Goal: Task Accomplishment & Management: Use online tool/utility

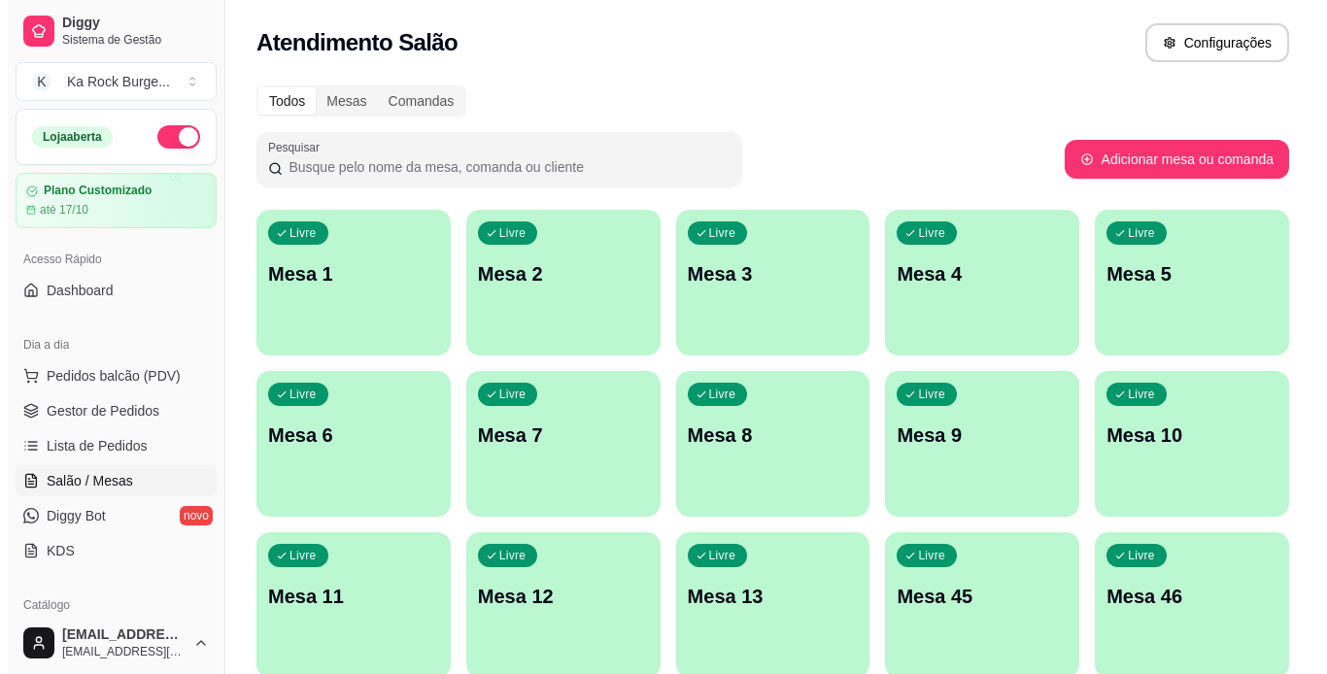
scroll to position [272, 0]
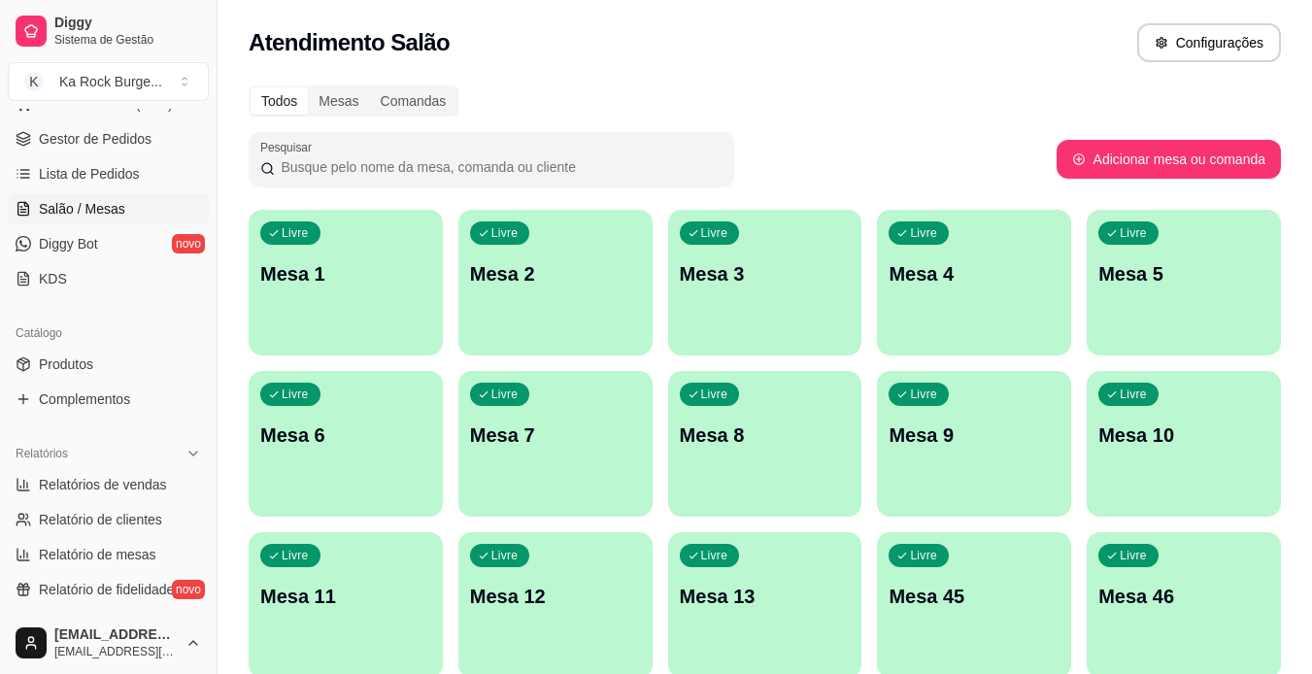
click at [319, 287] on div "Livre Mesa 1" at bounding box center [346, 271] width 194 height 122
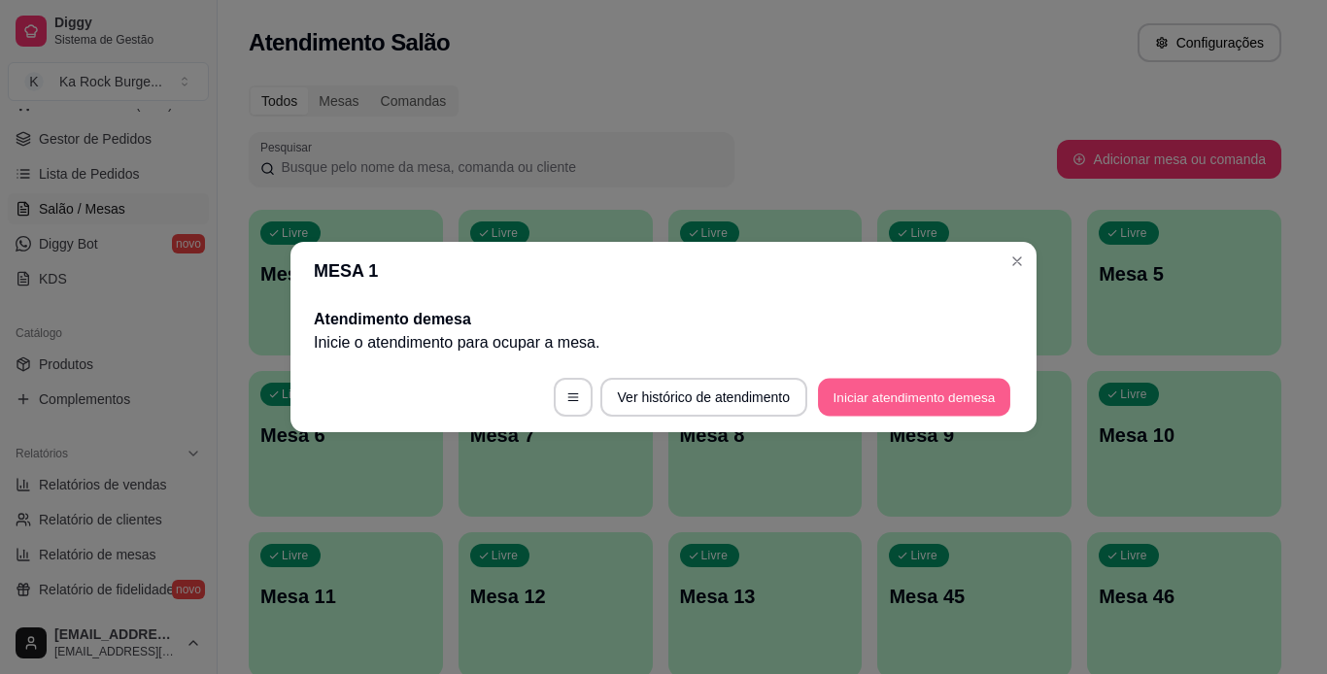
click at [925, 394] on button "Iniciar atendimento de mesa" at bounding box center [914, 398] width 192 height 38
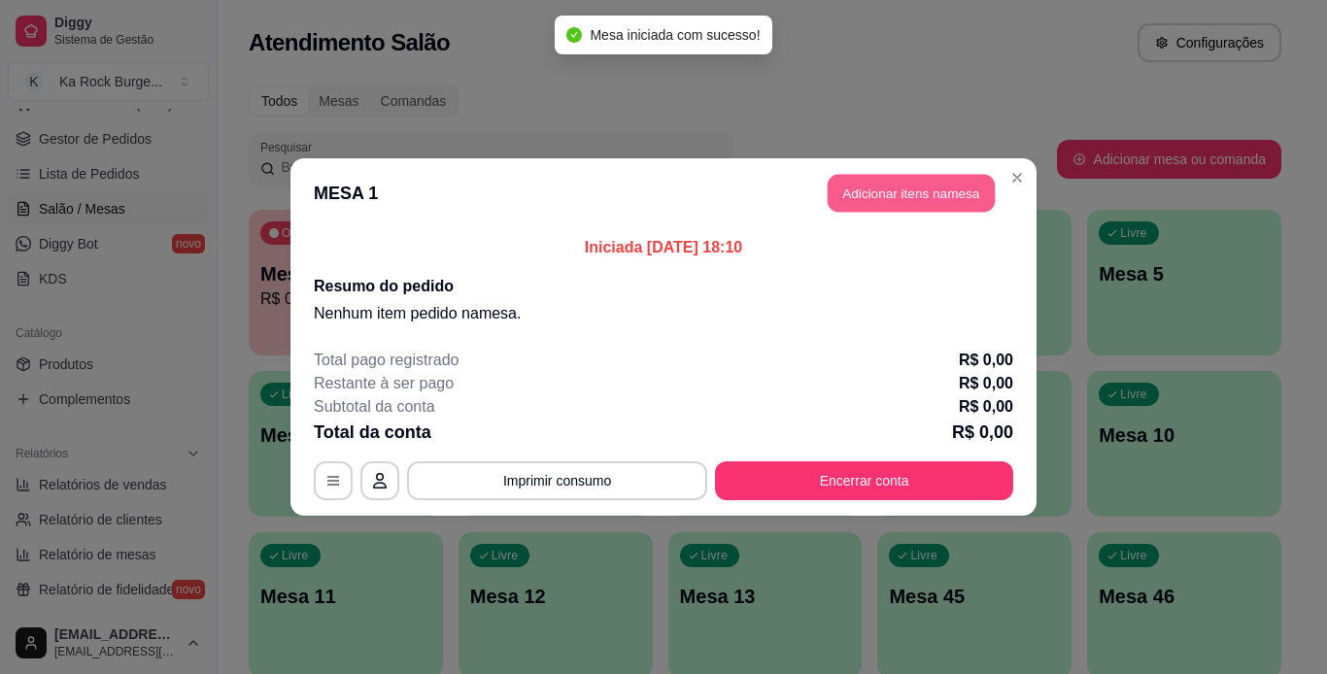
click at [888, 204] on button "Adicionar itens na mesa" at bounding box center [910, 194] width 167 height 38
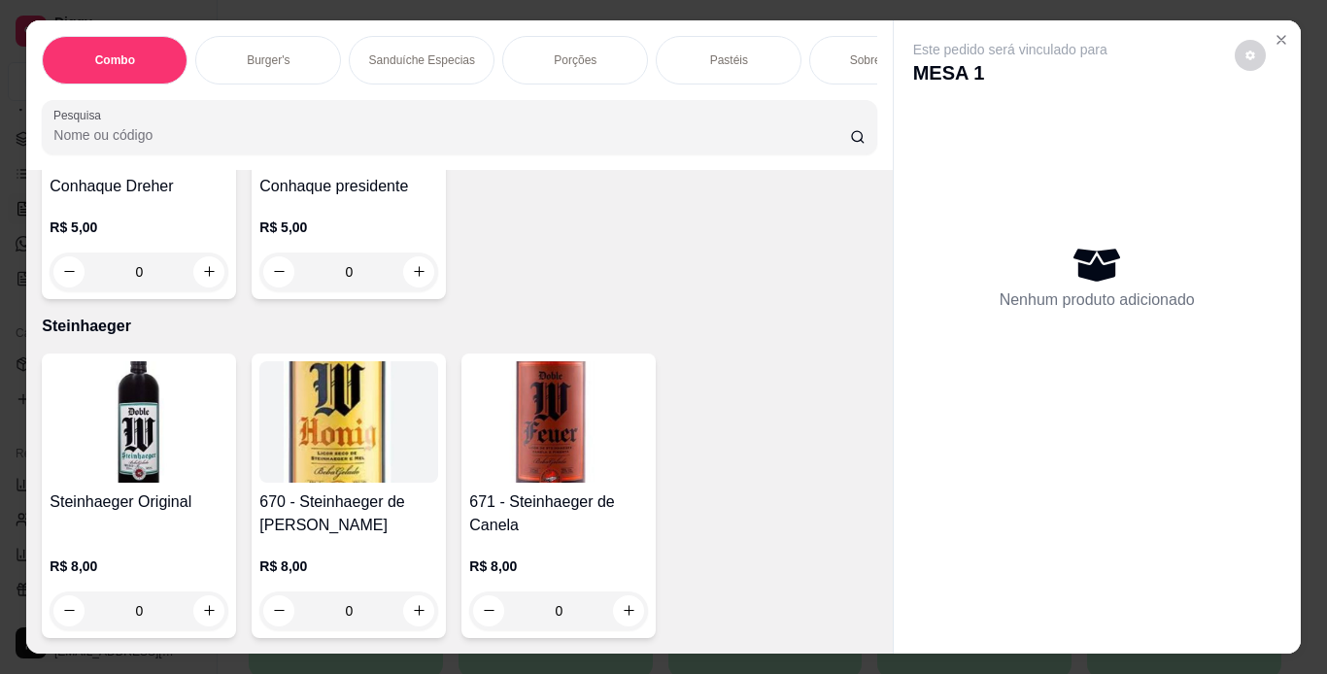
scroll to position [16321, 0]
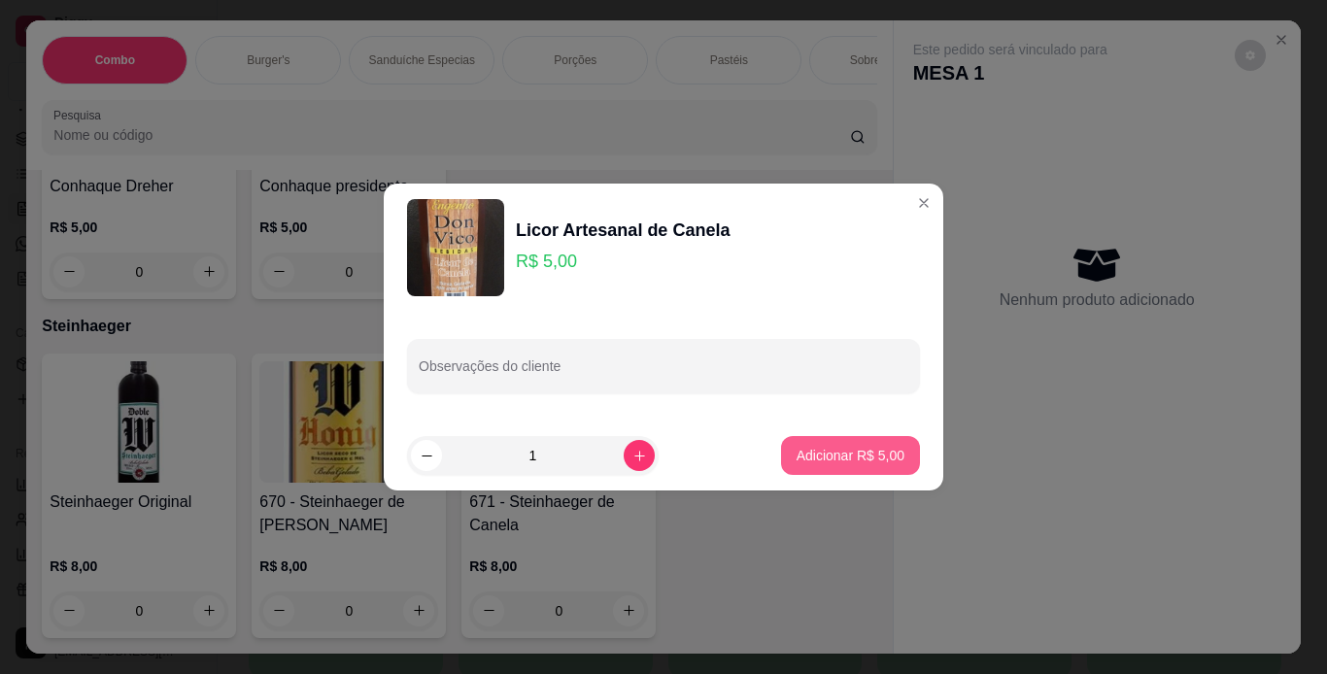
click at [828, 454] on p "Adicionar R$ 5,00" at bounding box center [850, 455] width 108 height 19
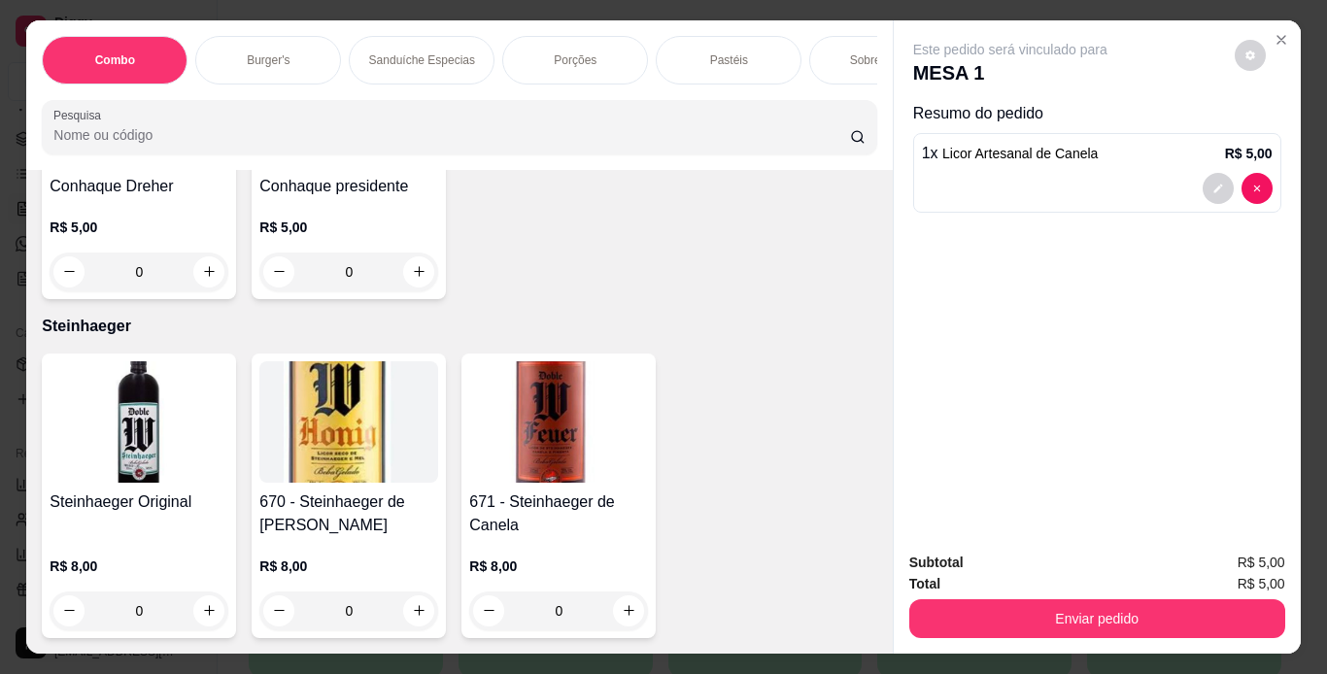
type input "1"
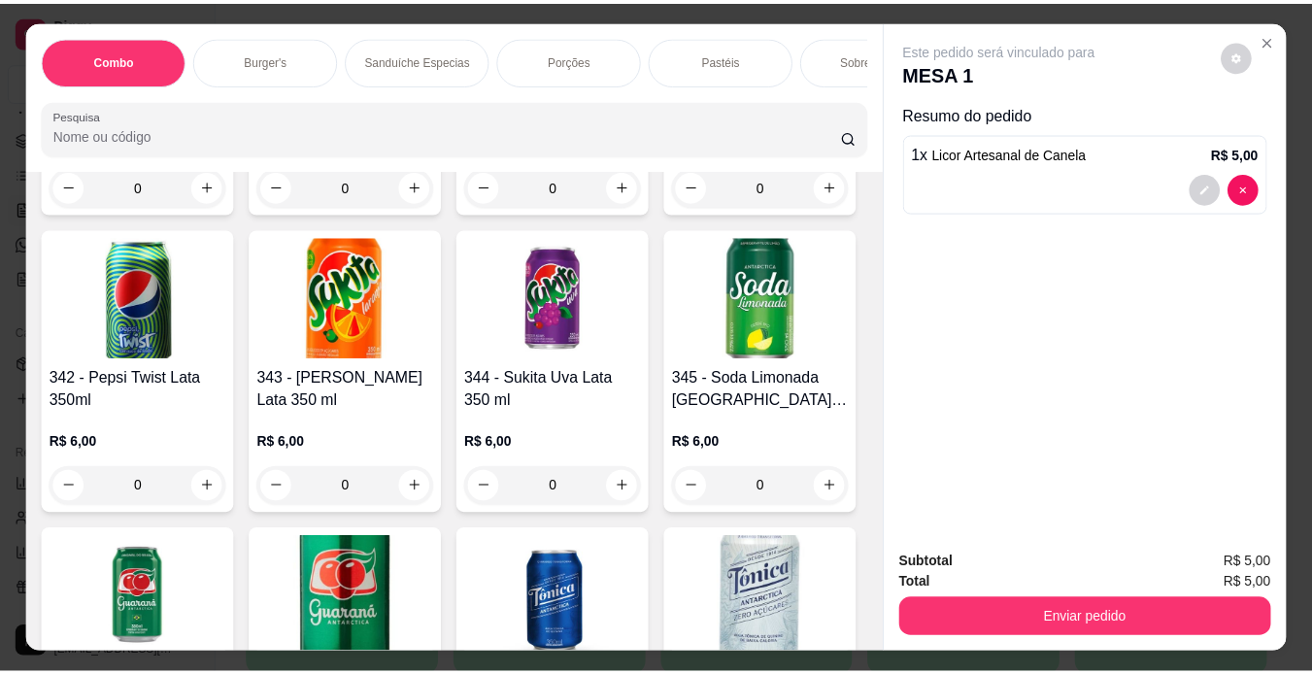
scroll to position [8617, 0]
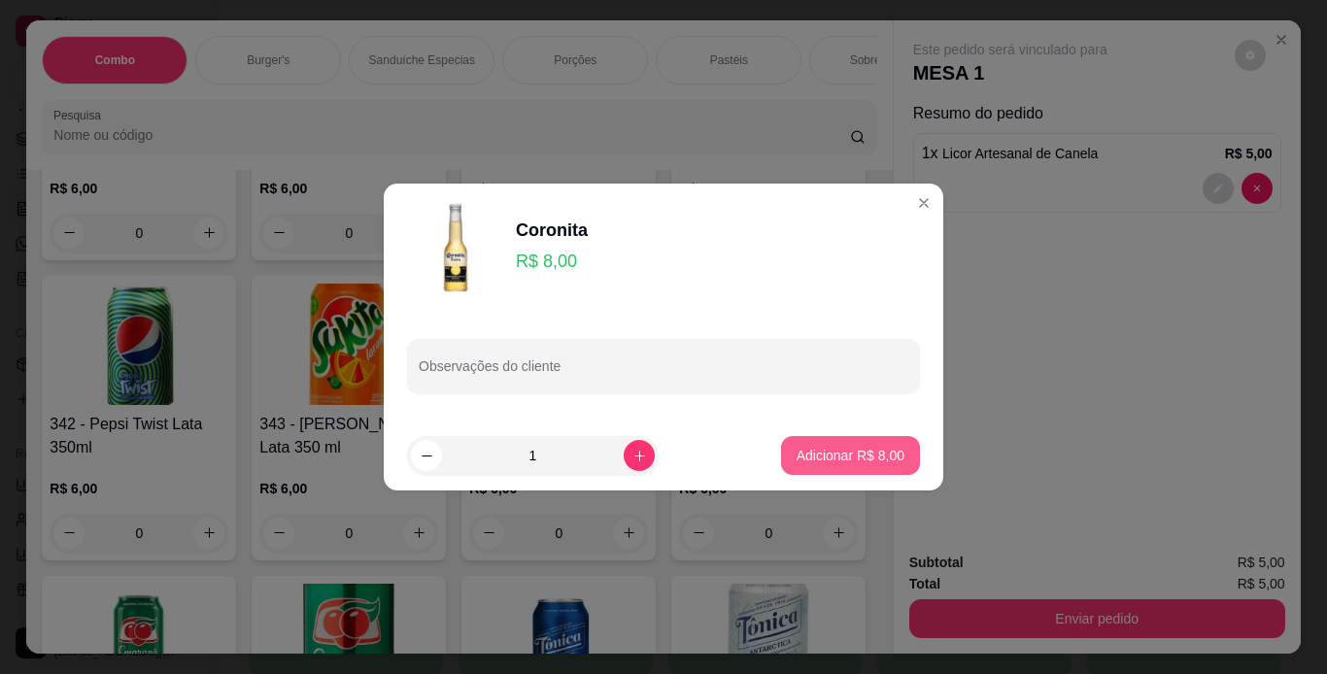
click at [845, 451] on p "Adicionar R$ 8,00" at bounding box center [850, 455] width 108 height 19
type input "1"
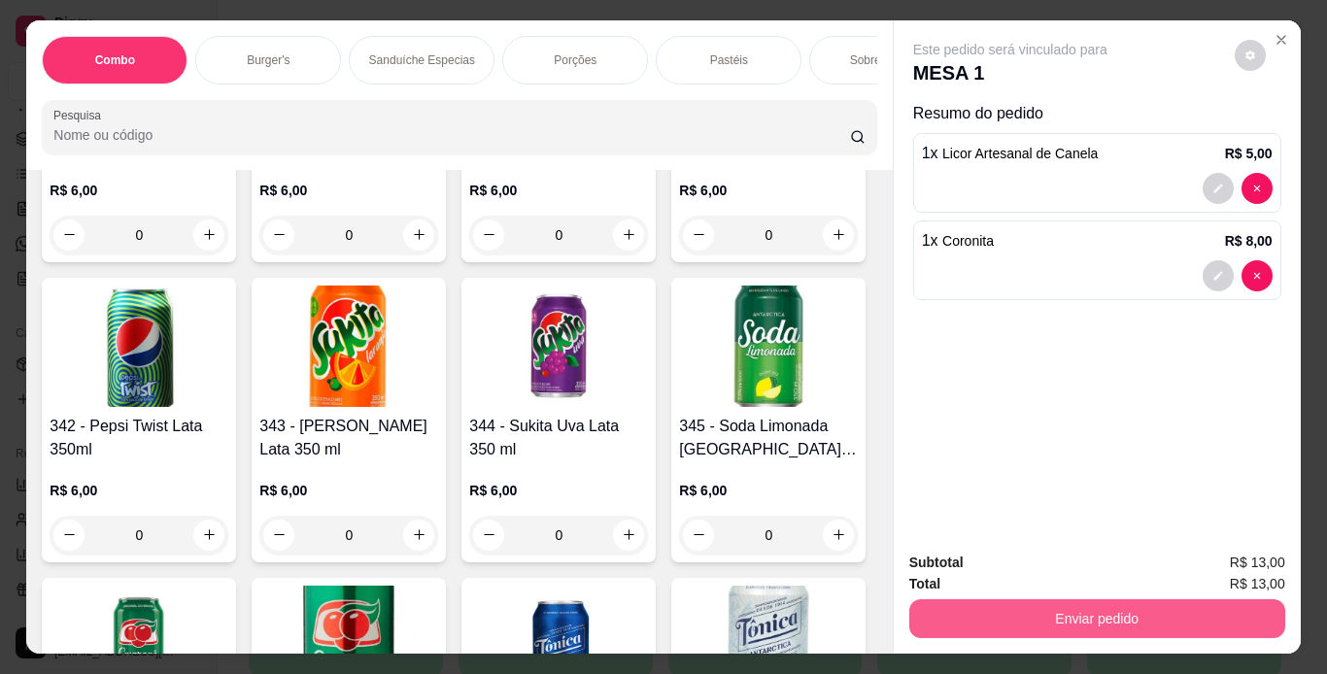
click at [953, 599] on button "Enviar pedido" at bounding box center [1097, 618] width 376 height 39
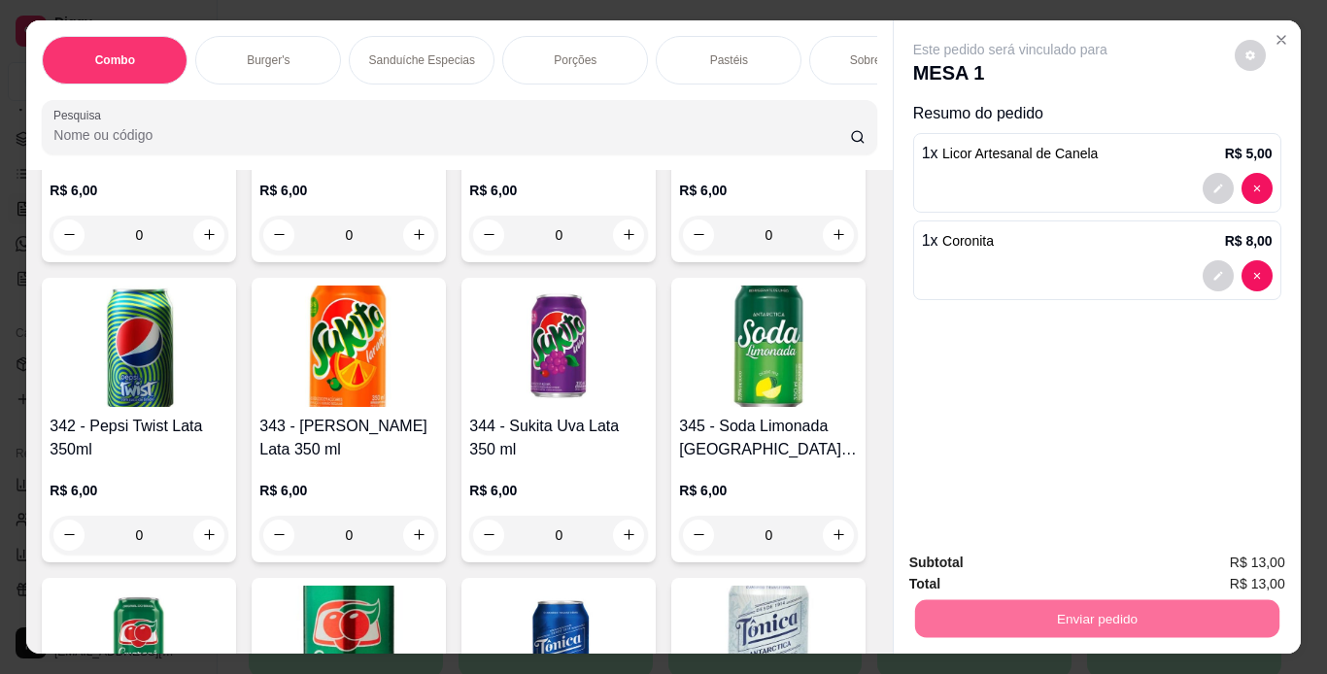
click at [1208, 571] on button "Enviar pedido" at bounding box center [1234, 564] width 107 height 36
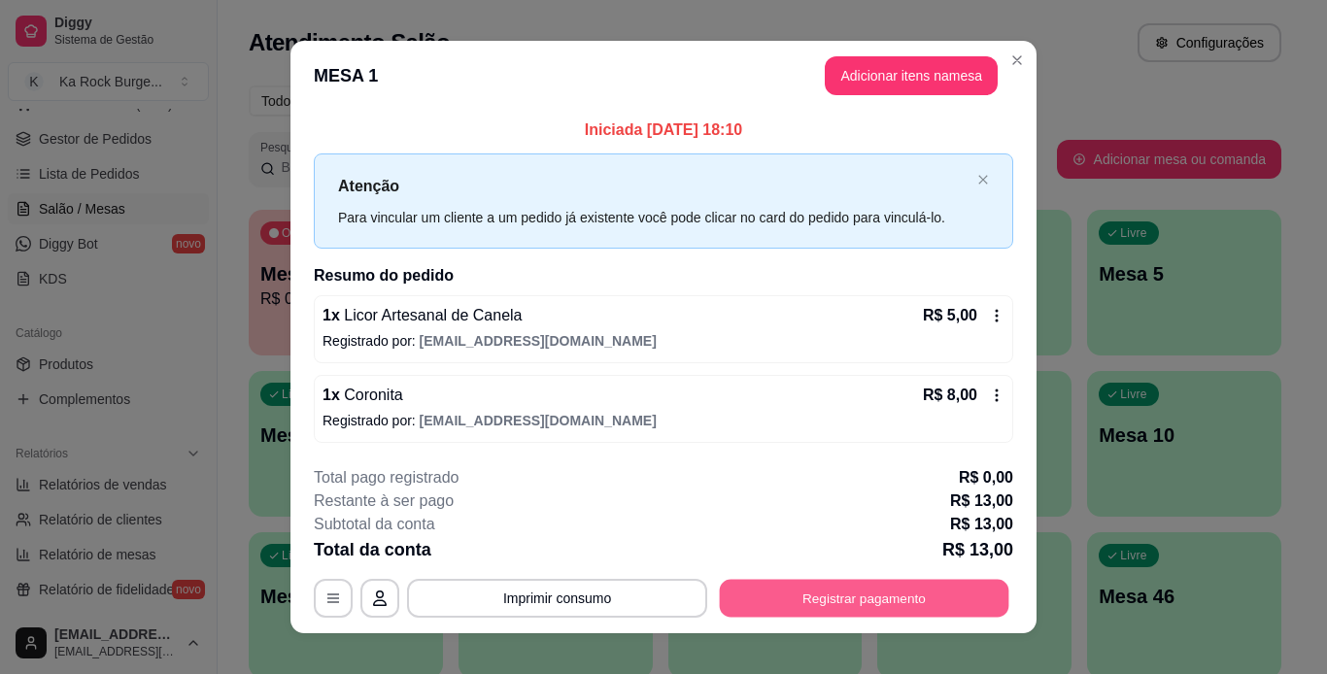
click at [827, 590] on button "Registrar pagamento" at bounding box center [864, 598] width 289 height 38
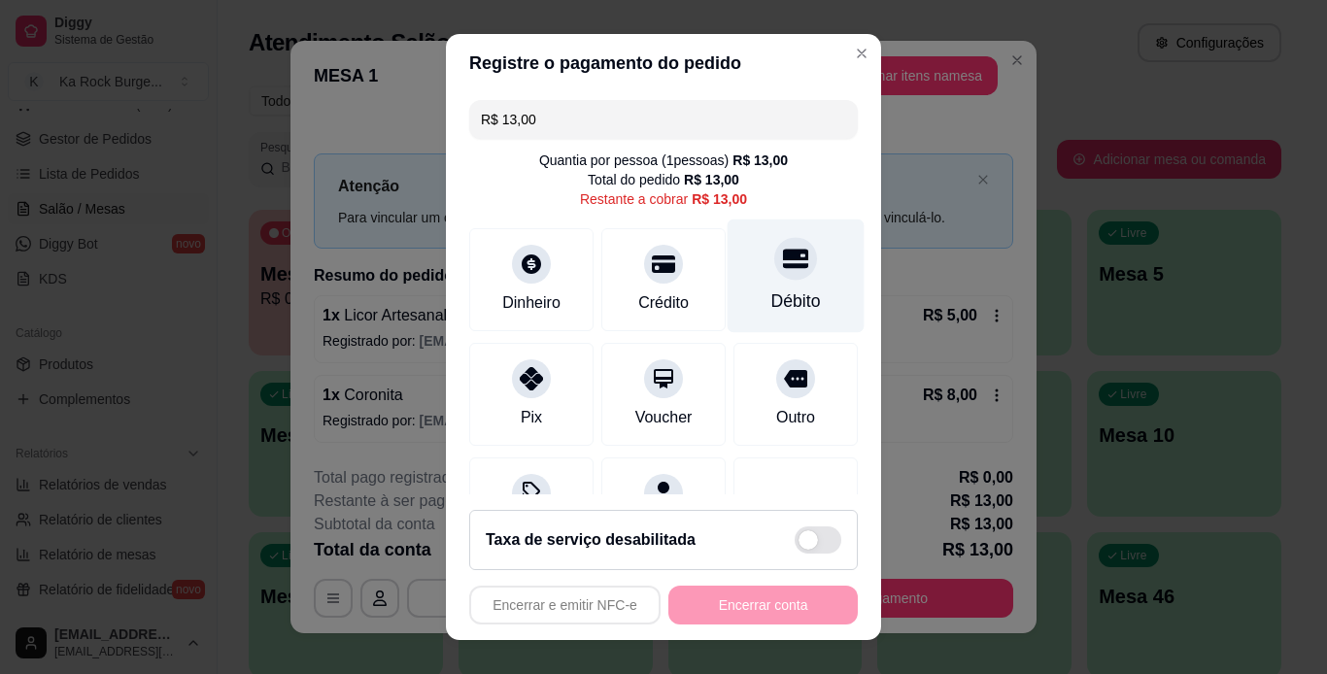
click at [771, 307] on div "Débito" at bounding box center [796, 300] width 50 height 25
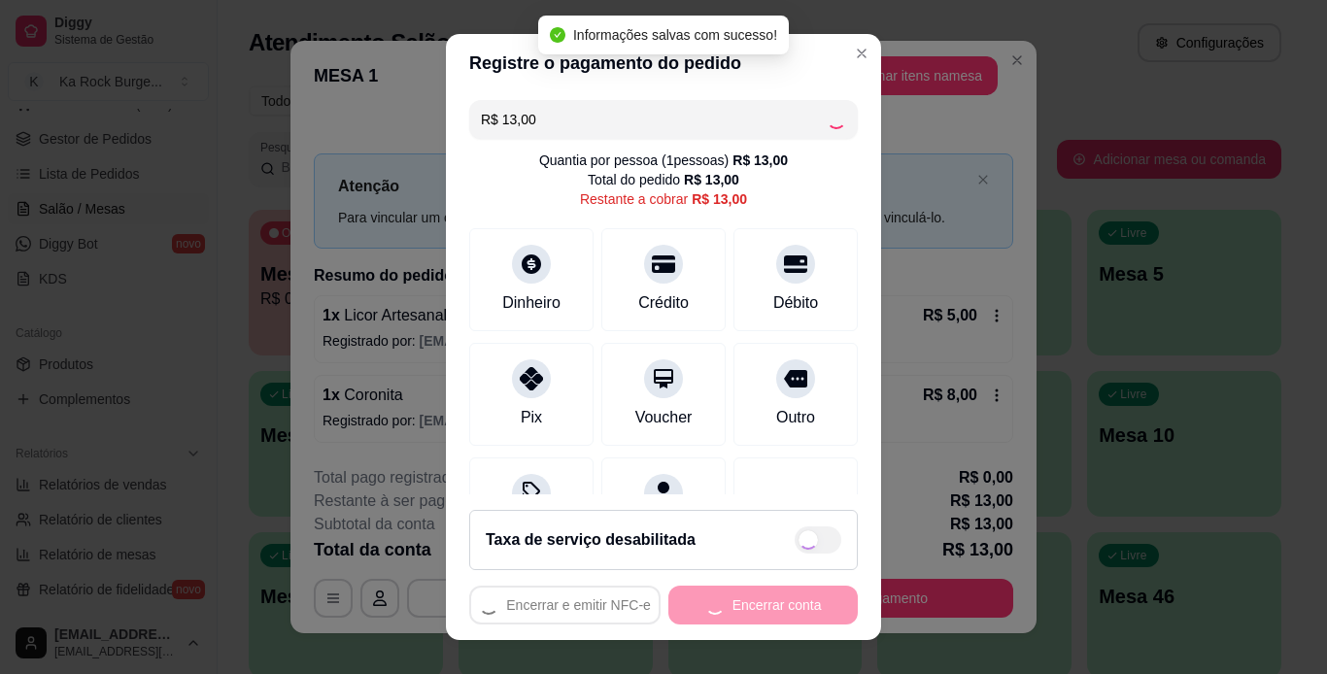
type input "R$ 0,00"
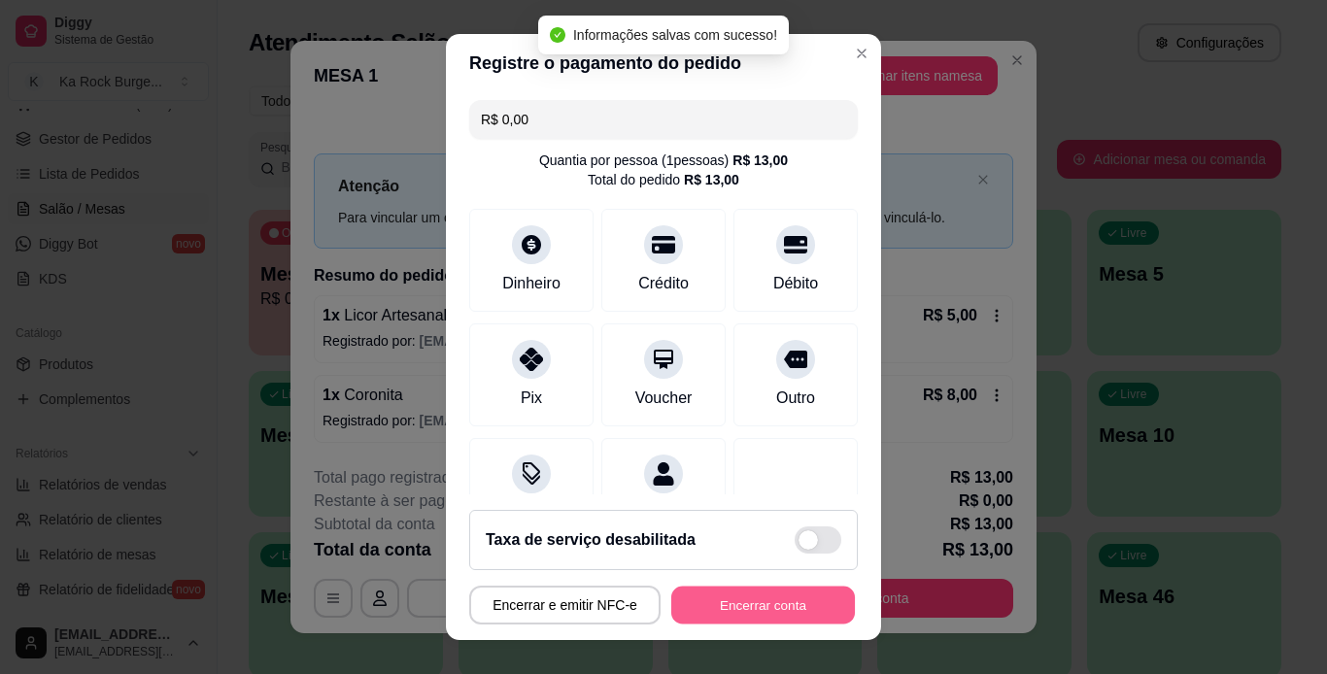
click at [761, 614] on button "Encerrar conta" at bounding box center [763, 606] width 184 height 38
